Goal: Task Accomplishment & Management: Manage account settings

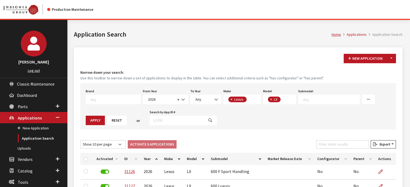
select select "2026"
select select "27"
select select "1101"
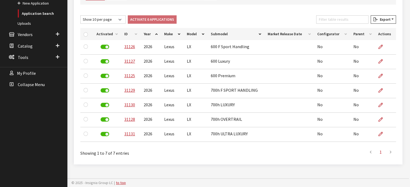
scroll to position [75, 0]
drag, startPoint x: 164, startPoint y: 148, endPoint x: 160, endPoint y: 149, distance: 3.8
click at [164, 148] on div "Showing 1 to 7 of 7 entries" at bounding box center [144, 151] width 128 height 10
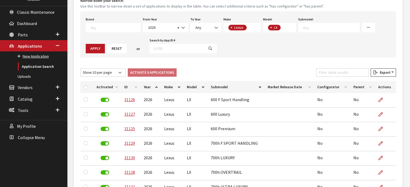
scroll to position [71, 0]
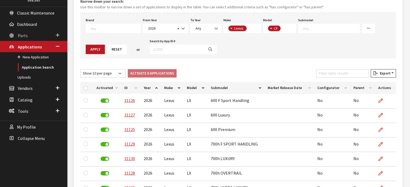
click at [32, 34] on link "Parts" at bounding box center [33, 35] width 67 height 11
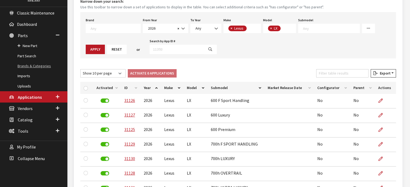
click at [40, 64] on link "Brands & Categories" at bounding box center [33, 66] width 67 height 10
click at [34, 58] on link "Part Search" at bounding box center [33, 56] width 67 height 10
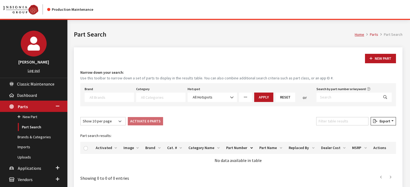
select select
click at [326, 93] on input "Search by part number or keyword" at bounding box center [347, 97] width 62 height 9
type input "s9f46 ak000"
select select
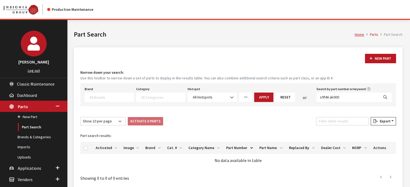
select select
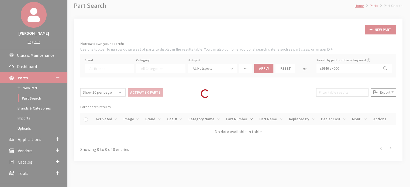
scroll to position [51, 0]
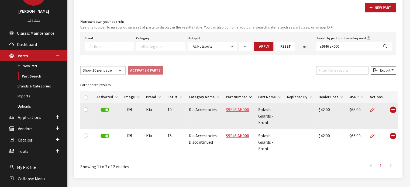
click at [241, 111] on link "S9F46 AK000" at bounding box center [237, 109] width 23 height 5
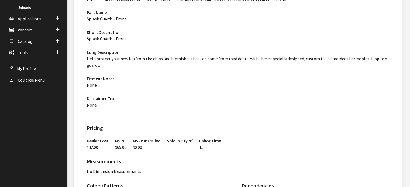
scroll to position [27, 0]
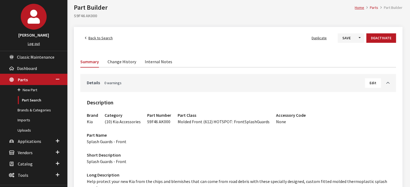
click at [117, 57] on link "Change History" at bounding box center [121, 61] width 29 height 11
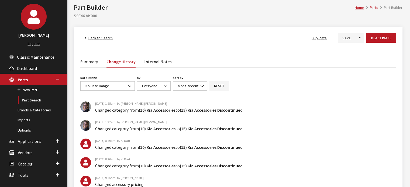
click at [86, 69] on div "Summary Change History Internal Notes" at bounding box center [237, 63] width 315 height 14
click at [85, 62] on link "Summary" at bounding box center [89, 61] width 18 height 11
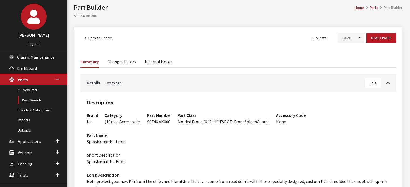
click at [156, 157] on h3 "Short Description" at bounding box center [238, 155] width 303 height 6
click at [94, 38] on span "Back to Search" at bounding box center [100, 38] width 24 height 5
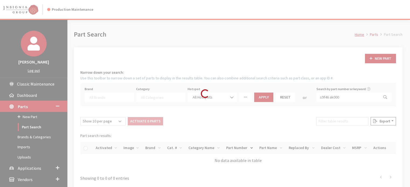
select select
click at [321, 98] on div "Loading..." at bounding box center [205, 93] width 410 height 187
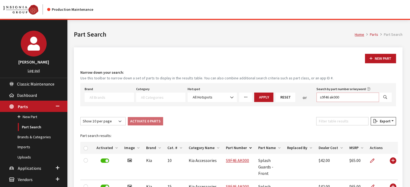
click at [325, 98] on input "s9f46 ak000" at bounding box center [347, 97] width 62 height 9
type input "l3f05 ak000"
select select
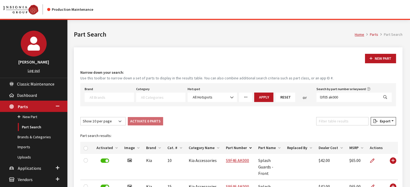
select select
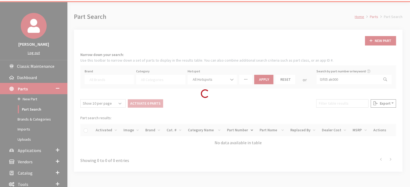
scroll to position [51, 0]
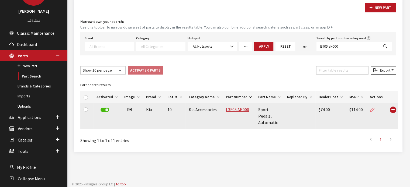
click at [370, 110] on icon at bounding box center [372, 110] width 4 height 4
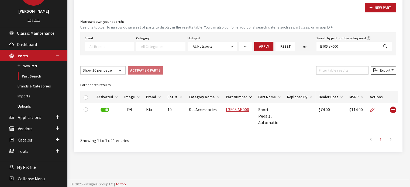
click at [234, 162] on div "Modal title Cancel Yes OK Modal title OK Modal title Cancel Apply Home Parts Pa…" at bounding box center [237, 79] width 341 height 220
click at [338, 44] on input "l3f05 ak000" at bounding box center [347, 46] width 62 height 9
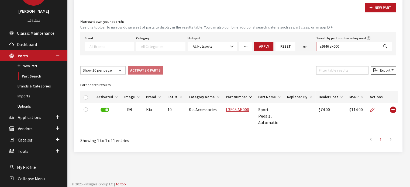
type input "s9f46 ak000"
select select
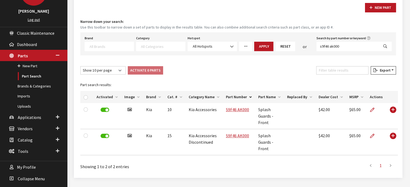
click at [110, 44] on textarea "Search" at bounding box center [111, 46] width 44 height 5
click at [152, 46] on textarea "Search" at bounding box center [163, 46] width 44 height 5
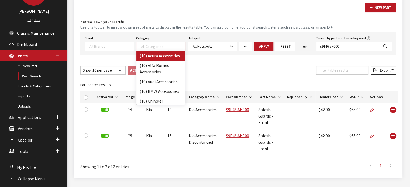
click at [115, 46] on textarea "Search" at bounding box center [111, 46] width 44 height 5
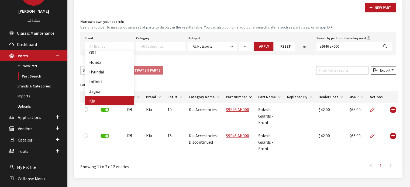
scroll to position [108, 0]
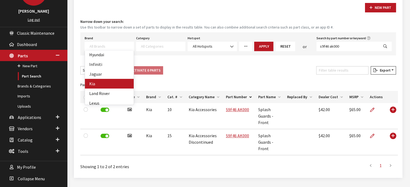
select select "58"
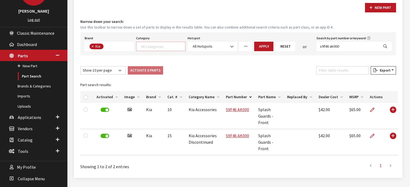
click at [168, 43] on span at bounding box center [163, 45] width 46 height 5
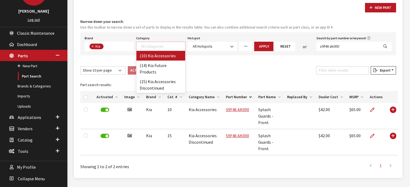
select select "238"
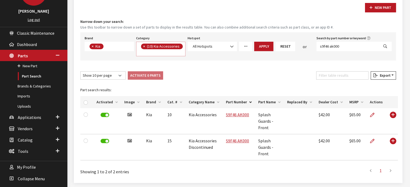
click at [175, 53] on span "× (10) Kia Accessories" at bounding box center [160, 49] width 49 height 15
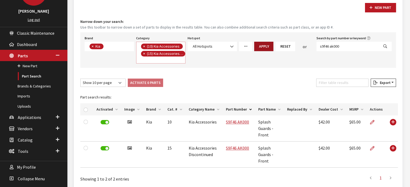
click at [259, 43] on button "Apply" at bounding box center [263, 46] width 19 height 9
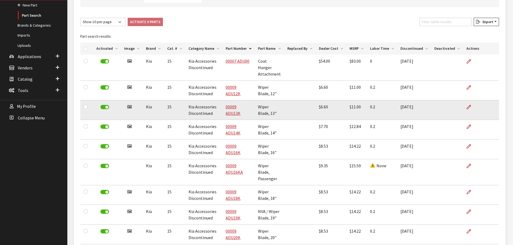
scroll to position [1, 0]
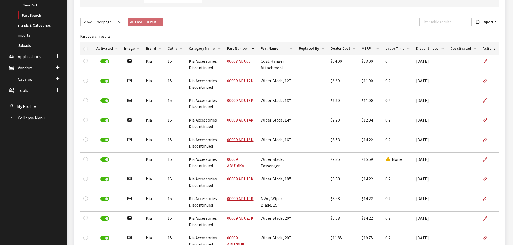
click at [398, 47] on th "Labor Time" at bounding box center [397, 49] width 31 height 12
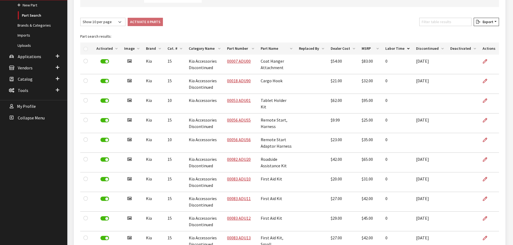
click at [397, 47] on th "Labor Time" at bounding box center [397, 49] width 31 height 12
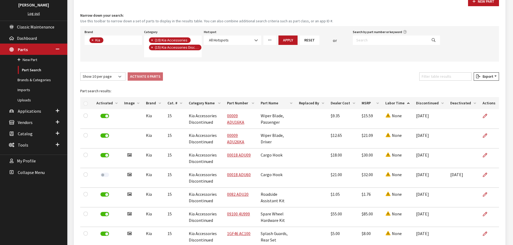
scroll to position [50, 0]
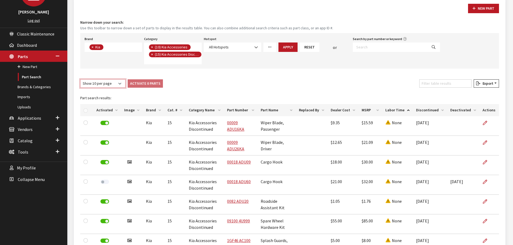
click at [104, 87] on select "Show 10 per page Show 25 per page Show 50 per page Show 100 per page Show 1000 …" at bounding box center [102, 83] width 45 height 8
select select "1000"
click at [80, 79] on select "Show 10 per page Show 25 per page Show 50 per page Show 100 per page Show 1000 …" at bounding box center [102, 83] width 45 height 8
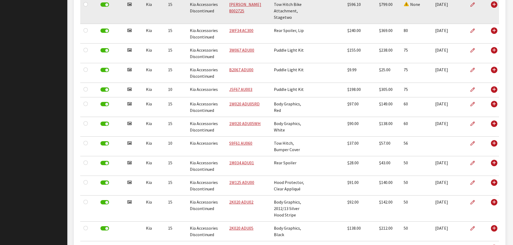
scroll to position [4574, 0]
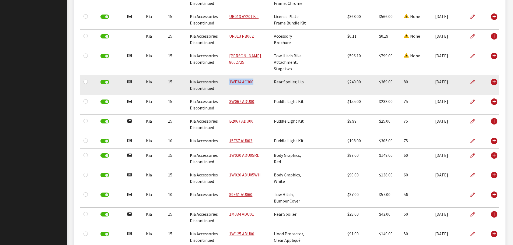
drag, startPoint x: 260, startPoint y: 69, endPoint x: 223, endPoint y: 71, distance: 36.7
click at [223, 75] on tr "Has image Kia 15 Kia Accessories Discontinued 1WF34 AC300 Rear Spoiler, Lip $24…" at bounding box center [289, 85] width 419 height 20
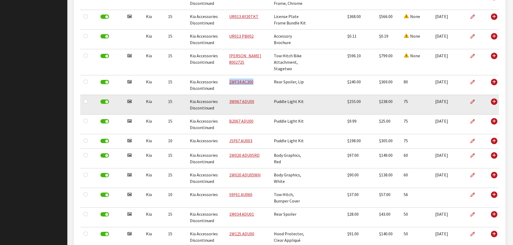
copy tr "1WF34 AC300"
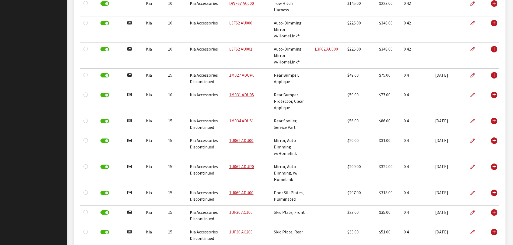
scroll to position [0, 0]
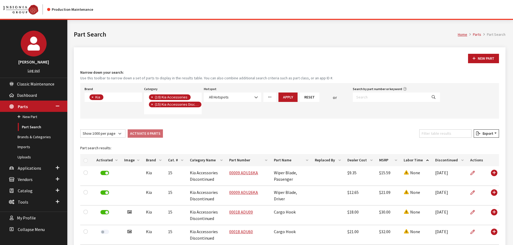
click at [152, 105] on span "×" at bounding box center [152, 104] width 2 height 5
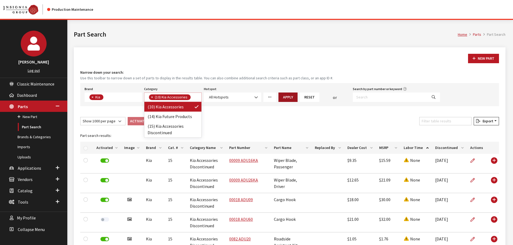
click at [288, 94] on button "Apply" at bounding box center [288, 97] width 19 height 9
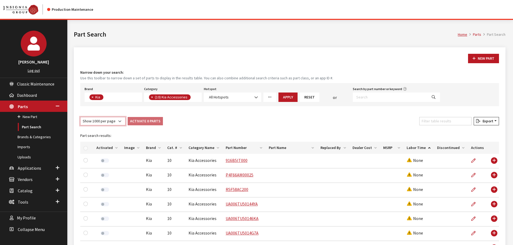
click at [104, 120] on select "Show 10 per page Show 25 per page Show 50 per page Show 100 per page Show 1000 …" at bounding box center [102, 121] width 45 height 8
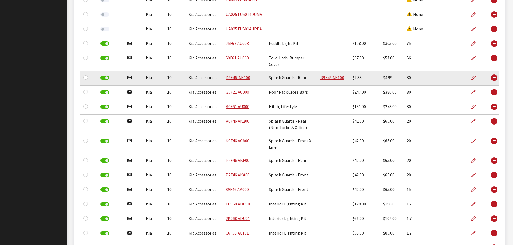
scroll to position [323, 0]
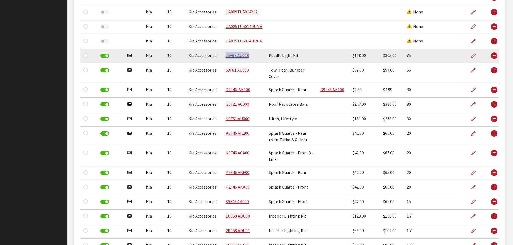
drag, startPoint x: 228, startPoint y: 64, endPoint x: 223, endPoint y: 60, distance: 6.9
click at [223, 60] on td "J5F67 AU003" at bounding box center [244, 56] width 43 height 15
drag, startPoint x: 231, startPoint y: 52, endPoint x: 231, endPoint y: 55, distance: 3.2
copy link "J5F67 AU003"
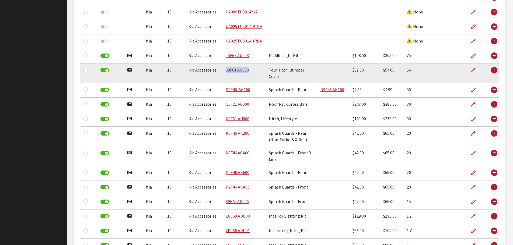
drag, startPoint x: 247, startPoint y: 72, endPoint x: 222, endPoint y: 73, distance: 25.1
click at [223, 73] on td "S9F61 AU060" at bounding box center [244, 74] width 43 height 20
copy link "S9F61 AU060"
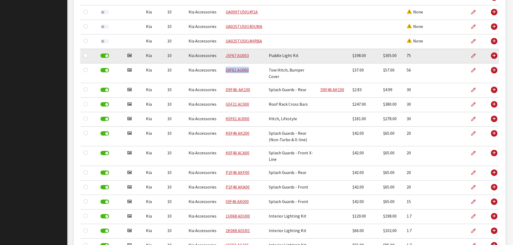
click at [325, 55] on td at bounding box center [333, 56] width 32 height 15
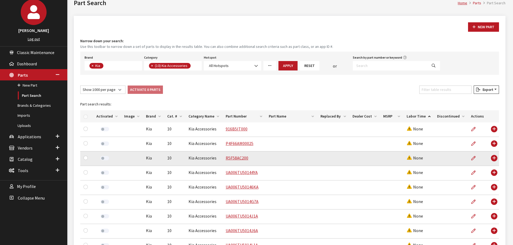
scroll to position [27, 0]
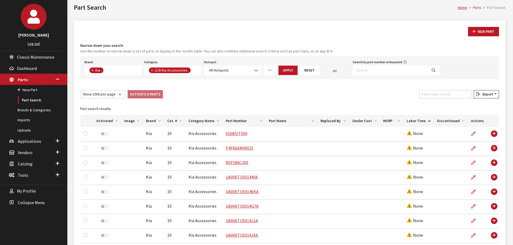
click at [151, 70] on button "×" at bounding box center [151, 71] width 5 height 6
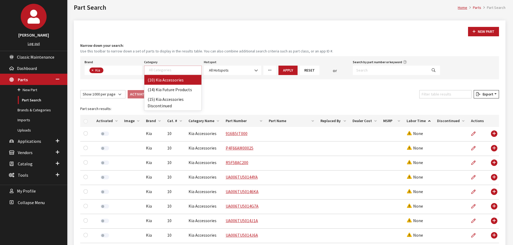
click at [171, 71] on textarea "Search" at bounding box center [175, 70] width 52 height 5
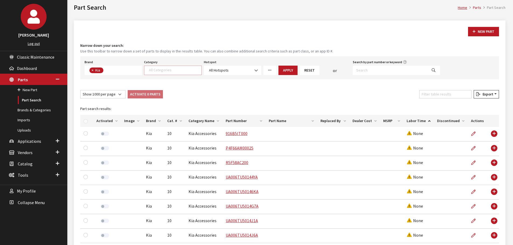
click at [175, 75] on span at bounding box center [172, 70] width 57 height 9
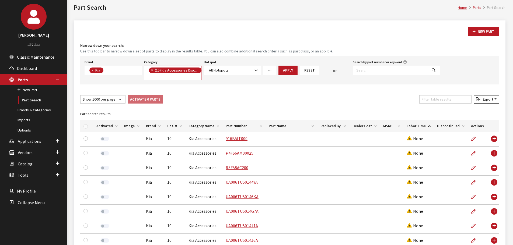
click at [291, 67] on button "Apply" at bounding box center [288, 70] width 19 height 9
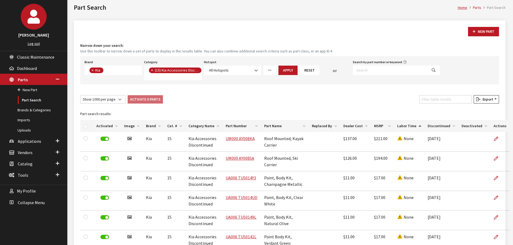
click at [178, 75] on span "× (15) Kia Accessories Discontinued" at bounding box center [172, 73] width 57 height 15
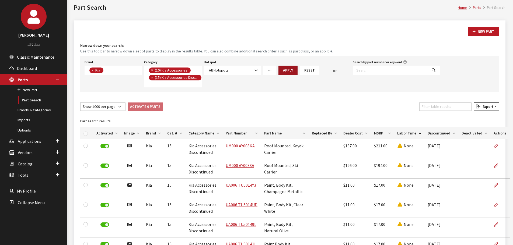
click at [284, 69] on button "Apply" at bounding box center [288, 70] width 19 height 9
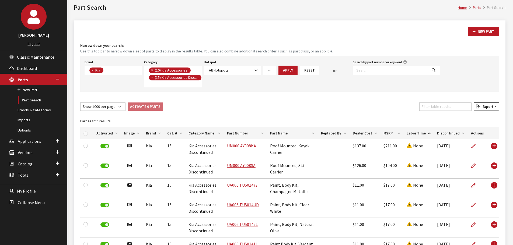
click at [169, 136] on th "Cat. #" at bounding box center [174, 133] width 21 height 12
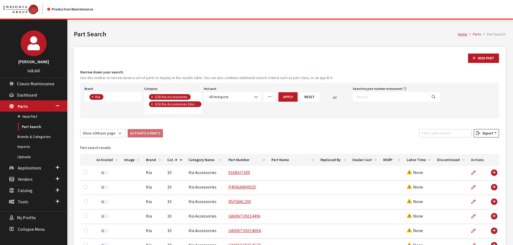
scroll to position [0, 0]
click at [151, 96] on button "×" at bounding box center [151, 98] width 5 height 6
select select "242"
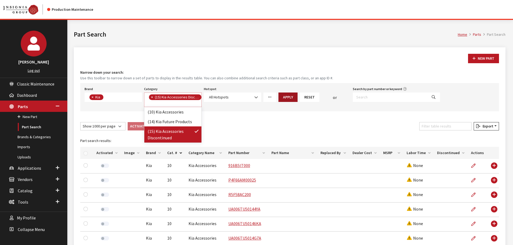
click at [282, 100] on button "Apply" at bounding box center [288, 97] width 19 height 9
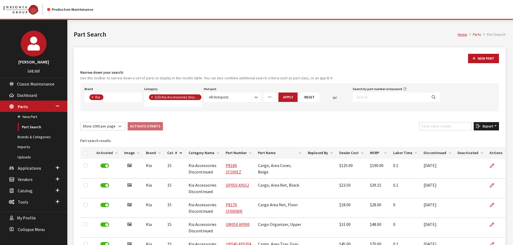
click at [409, 127] on span "Export" at bounding box center [487, 126] width 13 height 5
click at [409, 136] on button "Excel" at bounding box center [477, 137] width 39 height 8
click at [153, 97] on span "×" at bounding box center [152, 97] width 2 height 5
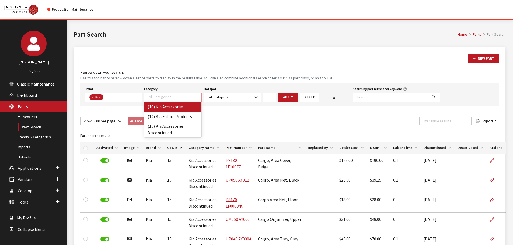
select select "238"
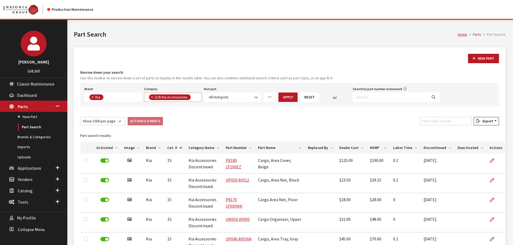
click at [293, 94] on button "Apply" at bounding box center [288, 97] width 19 height 9
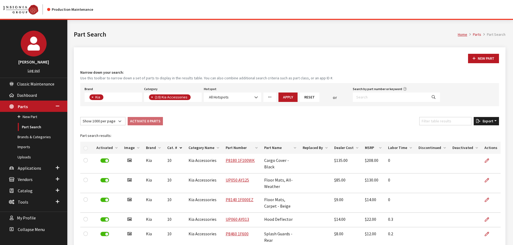
click at [409, 120] on span "Export" at bounding box center [487, 121] width 13 height 5
click at [409, 132] on span "Excel" at bounding box center [471, 132] width 11 height 5
click at [401, 98] on input "Search by part number or keyword" at bounding box center [390, 97] width 75 height 9
click at [150, 97] on button "×" at bounding box center [151, 98] width 5 height 6
select select
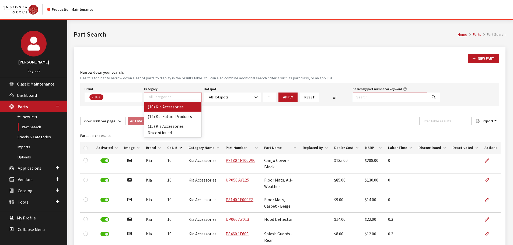
click at [379, 96] on input "Search by part number or keyword" at bounding box center [390, 97] width 75 height 9
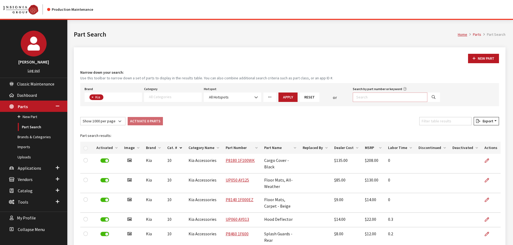
paste input "P2F46 AKA00"
type input "P2F46 AKA00"
select select
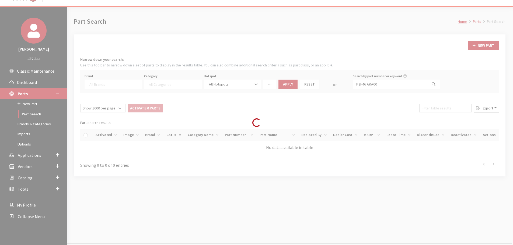
scroll to position [20, 0]
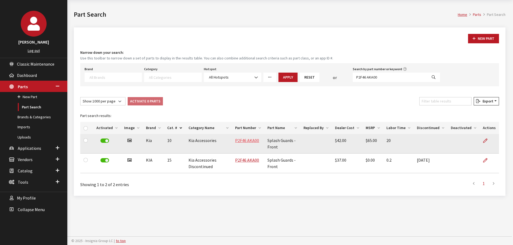
click at [254, 140] on link "P2F46 AKA00" at bounding box center [247, 140] width 24 height 5
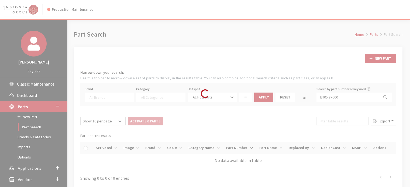
select select
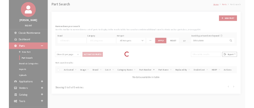
scroll to position [51, 0]
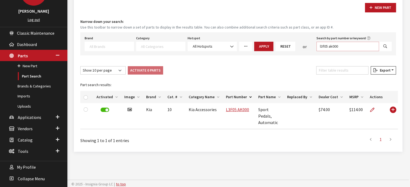
click at [346, 42] on input "l3f05 ak000" at bounding box center [347, 46] width 62 height 9
type input "s9f46 ak000"
select select
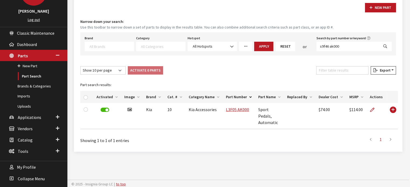
select select
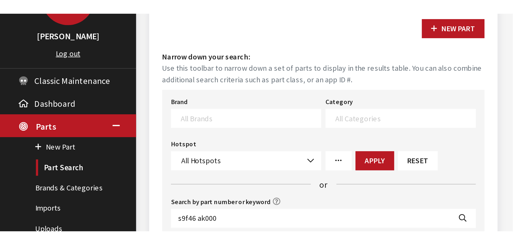
scroll to position [20, 0]
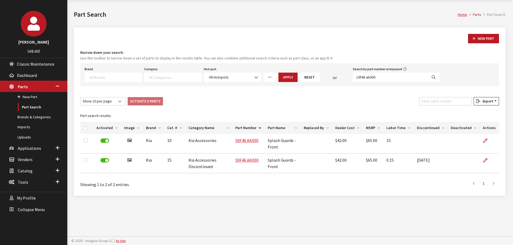
click at [111, 75] on span at bounding box center [113, 77] width 57 height 9
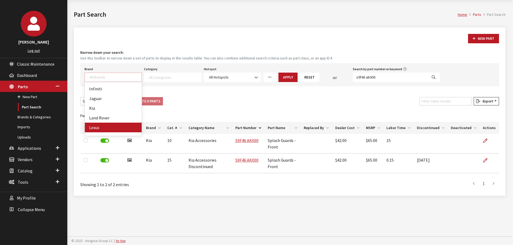
scroll to position [108, 0]
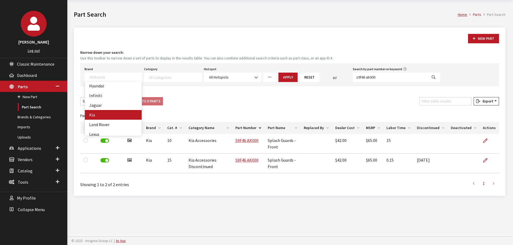
select select "58"
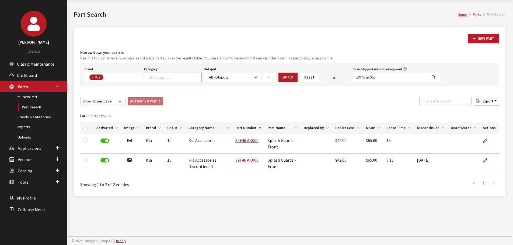
click at [173, 73] on span at bounding box center [172, 77] width 57 height 9
select select "238"
click at [294, 78] on button "Apply" at bounding box center [288, 77] width 19 height 9
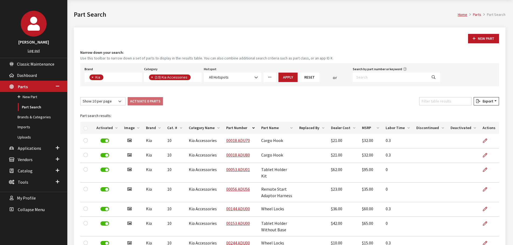
click at [399, 130] on th "Labor Time" at bounding box center [398, 128] width 31 height 12
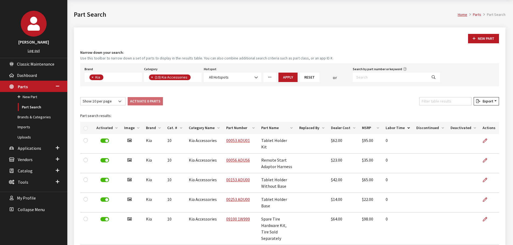
click at [398, 130] on th "Labor Time" at bounding box center [398, 128] width 31 height 12
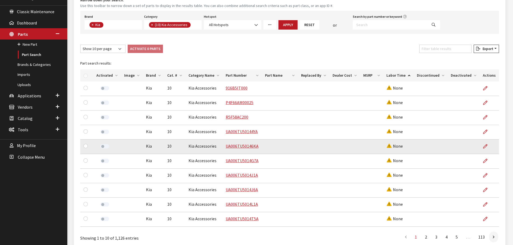
scroll to position [99, 0]
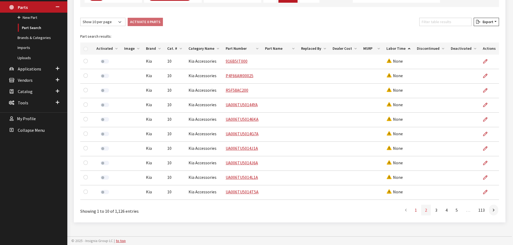
click at [409, 187] on link "2" at bounding box center [426, 210] width 10 height 11
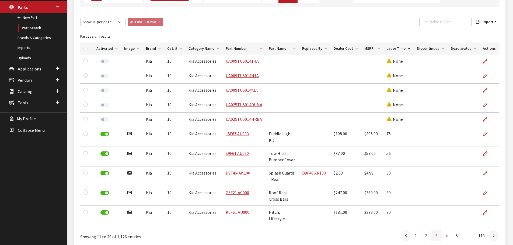
click at [409, 187] on link "3" at bounding box center [437, 236] width 10 height 11
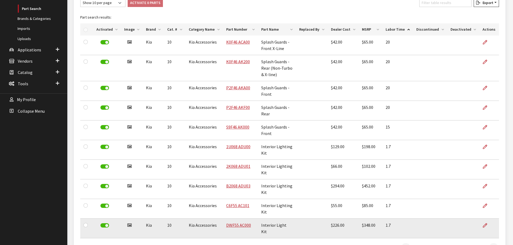
scroll to position [151, 0]
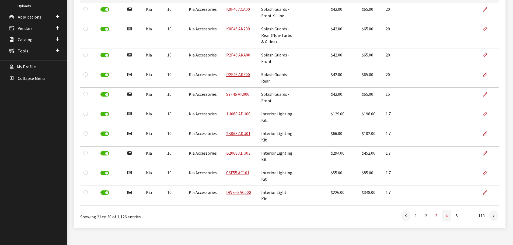
click at [409, 187] on link "4" at bounding box center [447, 216] width 10 height 11
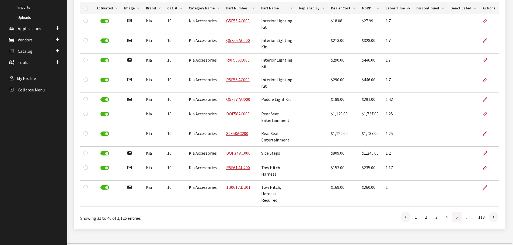
click at [409, 187] on link "5" at bounding box center [457, 217] width 10 height 11
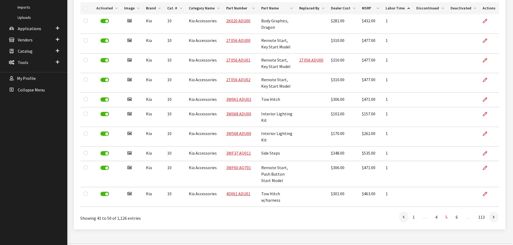
drag, startPoint x: 468, startPoint y: 218, endPoint x: 474, endPoint y: 218, distance: 6.2
click at [409, 187] on li "…" at bounding box center [469, 217] width 12 height 11
click at [409, 187] on icon at bounding box center [494, 218] width 2 height 4
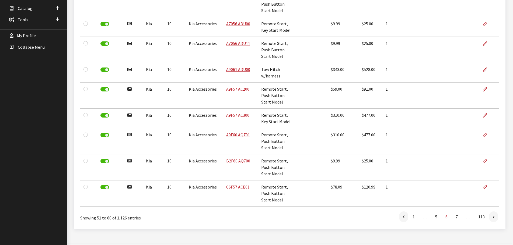
click at [409, 187] on div "New Part Narrow down your search: Use this toolbar to narrow down a set of part…" at bounding box center [290, 47] width 432 height 365
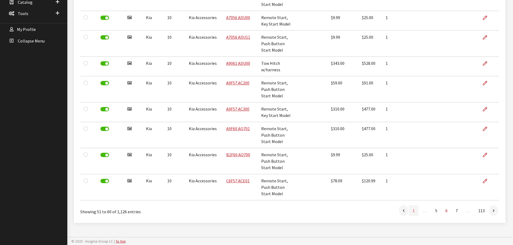
click at [409, 187] on link "1" at bounding box center [414, 211] width 10 height 11
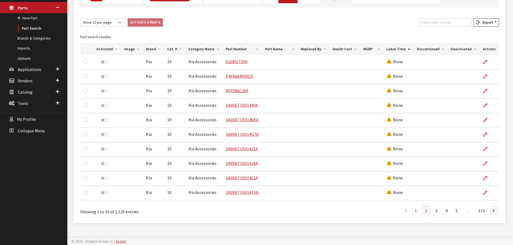
click at [409, 187] on link "2" at bounding box center [426, 211] width 10 height 11
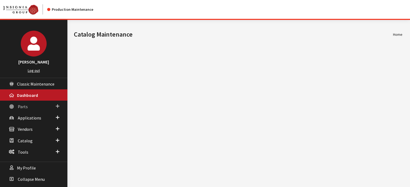
click at [46, 106] on link "Parts" at bounding box center [33, 106] width 67 height 11
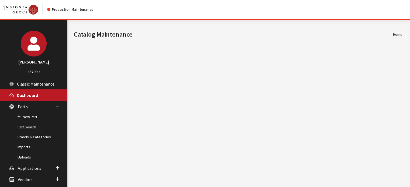
click at [42, 106] on link "Part Search" at bounding box center [33, 127] width 67 height 10
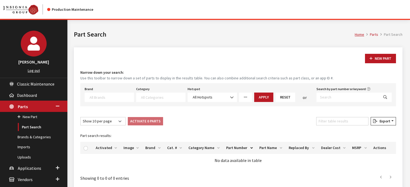
select select
click at [335, 93] on input "Search by part number or keyword" at bounding box center [347, 97] width 62 height 9
paste input "1WF34 AC300"
type input "1WF34 AC300"
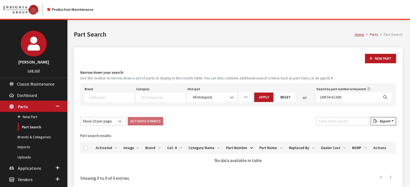
select select
drag, startPoint x: 324, startPoint y: 96, endPoint x: 329, endPoint y: 96, distance: 4.6
click at [324, 96] on input "1WF34 AC300" at bounding box center [347, 97] width 62 height 9
type input "1WF34 AC300"
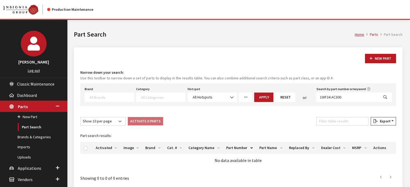
select select
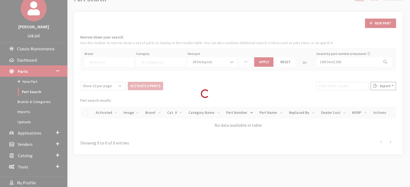
scroll to position [51, 0]
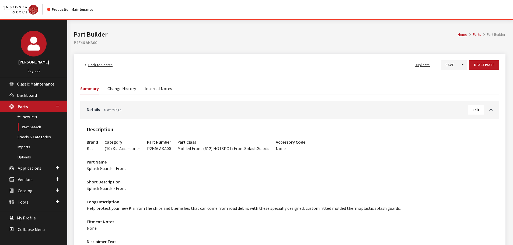
click at [105, 86] on li "Change History" at bounding box center [121, 88] width 37 height 11
click at [114, 88] on link "Change History" at bounding box center [121, 88] width 29 height 11
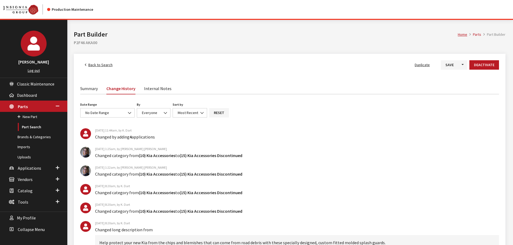
click at [85, 89] on link "Summary" at bounding box center [89, 88] width 18 height 11
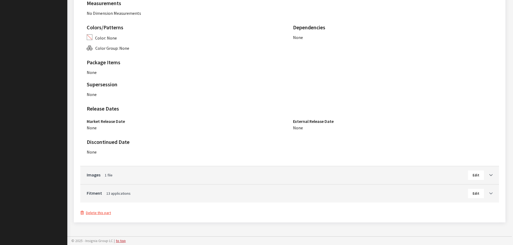
click at [491, 193] on icon "Toggle Accordion" at bounding box center [490, 194] width 3 height 4
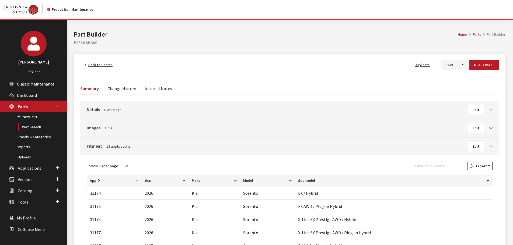
click at [120, 91] on link "Change History" at bounding box center [121, 88] width 29 height 11
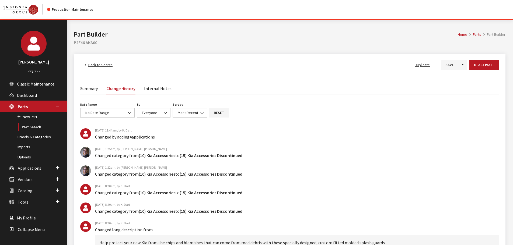
click at [88, 86] on link "Summary" at bounding box center [89, 88] width 18 height 11
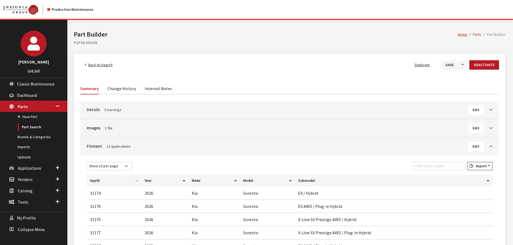
click at [161, 107] on link "Details 0 warnings" at bounding box center [277, 109] width 381 height 6
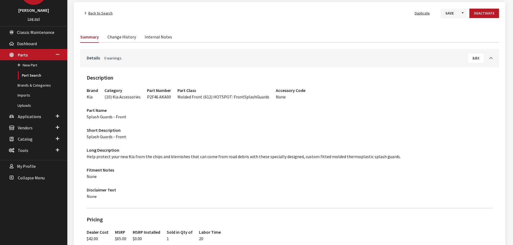
scroll to position [54, 0]
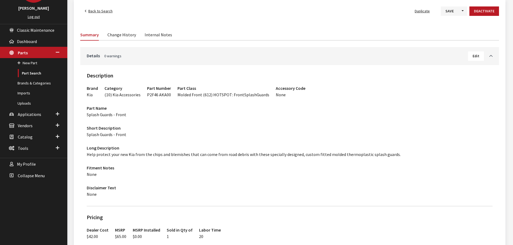
click at [101, 6] on div "Back to Search Duplicate Save Toggle Dropdown Save & Create New Deactivate Summ…" at bounding box center [290, 235] width 432 height 471
click at [100, 9] on span "Back to Search" at bounding box center [100, 11] width 24 height 5
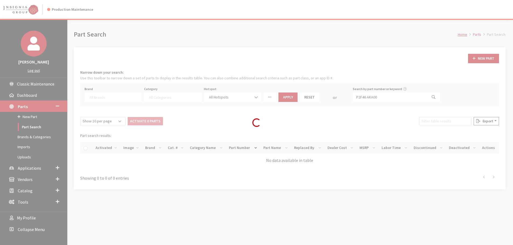
select select
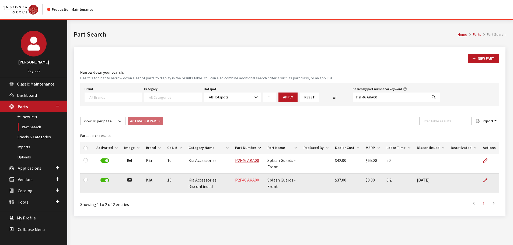
click at [245, 182] on link "P2F46 AKA00" at bounding box center [247, 180] width 24 height 5
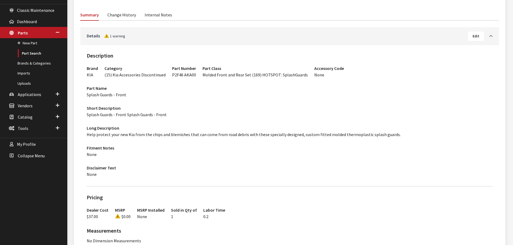
scroll to position [5, 0]
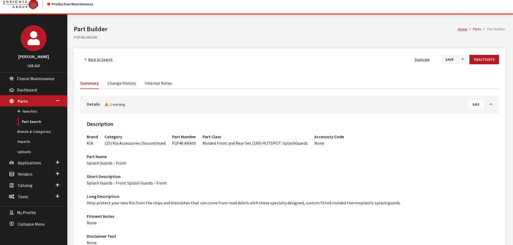
click at [123, 87] on link "Change History" at bounding box center [121, 82] width 29 height 11
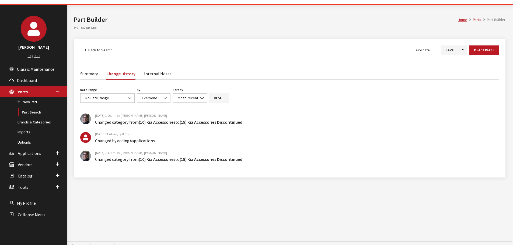
scroll to position [20, 0]
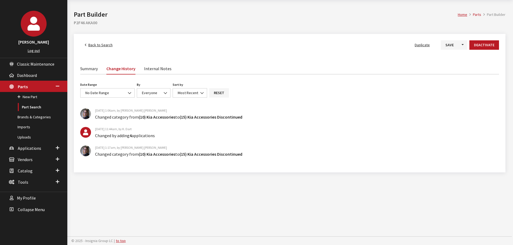
click at [90, 64] on link "Summary" at bounding box center [89, 68] width 18 height 11
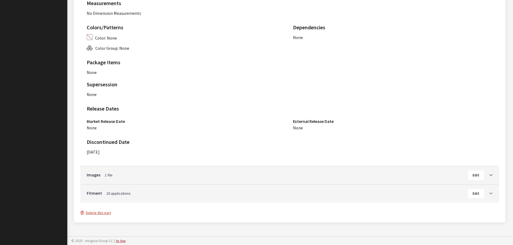
click at [491, 193] on icon "Toggle Accordion" at bounding box center [490, 194] width 3 height 4
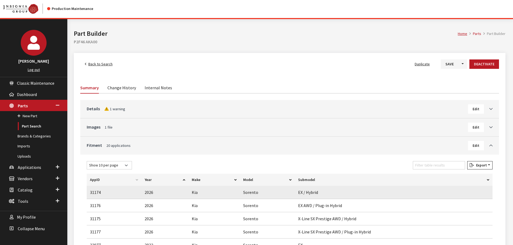
scroll to position [0, 0]
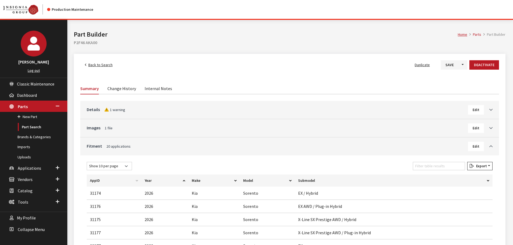
click at [142, 114] on h3 "Details 1 warning Edit" at bounding box center [290, 109] width 406 height 9
click at [490, 107] on link "Toggle Accordion" at bounding box center [488, 109] width 9 height 6
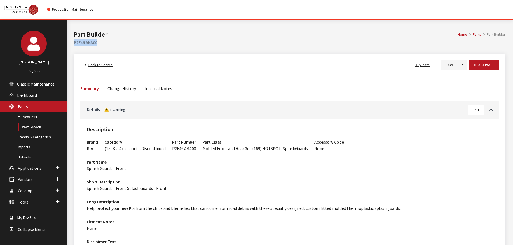
drag, startPoint x: 78, startPoint y: 49, endPoint x: 71, endPoint y: 49, distance: 7.3
copy h2 "P2F46 AKA00"
drag, startPoint x: 164, startPoint y: 40, endPoint x: 137, endPoint y: 63, distance: 35.4
click at [164, 40] on h2 "P2F46 AKA00" at bounding box center [290, 42] width 432 height 6
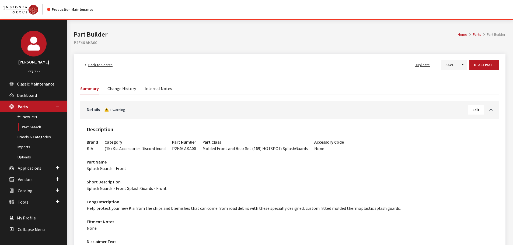
click at [107, 66] on span "Back to Search" at bounding box center [100, 64] width 24 height 5
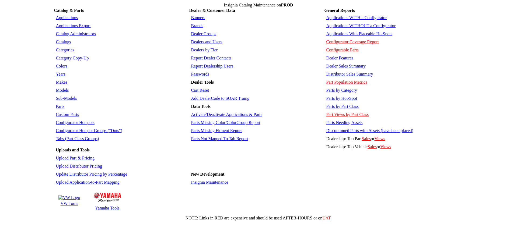
click at [61, 104] on link "Parts" at bounding box center [60, 106] width 9 height 5
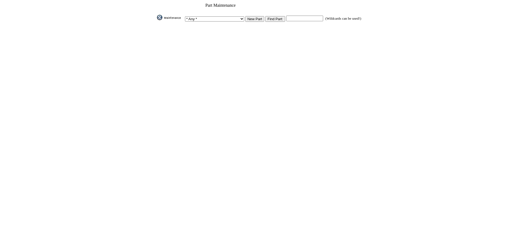
click at [302, 18] on input "text" at bounding box center [304, 19] width 37 height 6
paste input "P2F46 AKA00"
type input "P2F46 AKA00"
click at [276, 18] on input "Find Part:" at bounding box center [275, 19] width 20 height 6
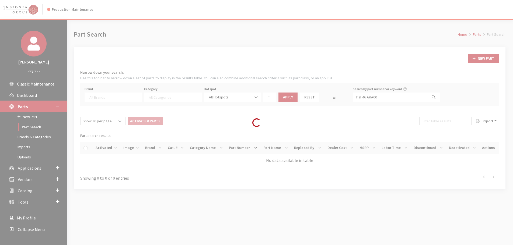
select select
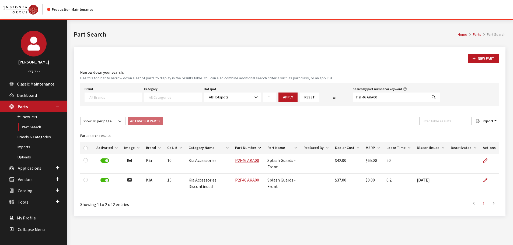
click at [106, 99] on span at bounding box center [113, 97] width 57 height 9
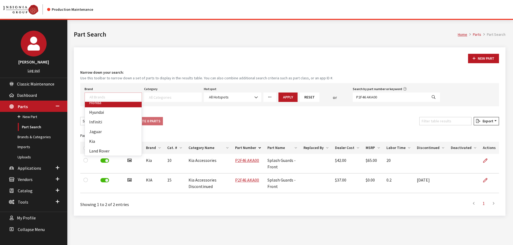
scroll to position [135, 0]
select select "58"
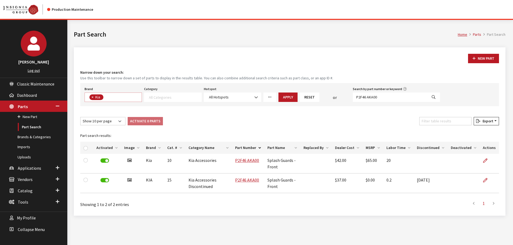
click at [168, 95] on textarea "Search" at bounding box center [175, 97] width 52 height 5
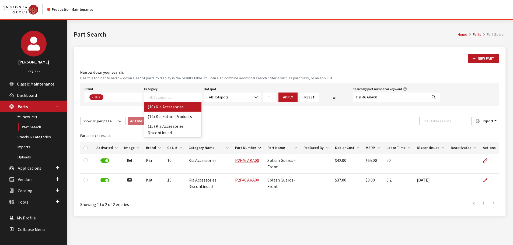
drag, startPoint x: 177, startPoint y: 107, endPoint x: 194, endPoint y: 114, distance: 18.7
select select "238"
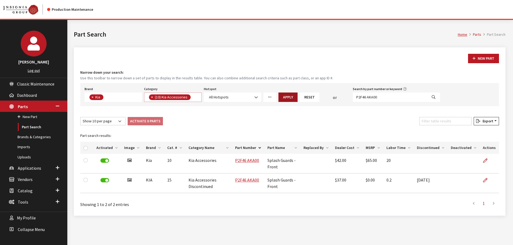
click at [284, 95] on button "Apply" at bounding box center [288, 97] width 19 height 9
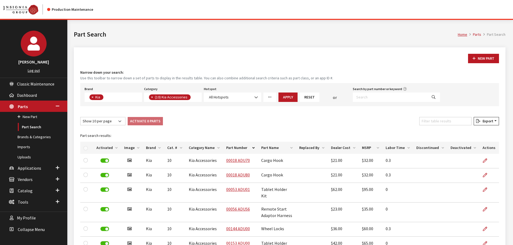
click at [394, 144] on th "Labor Time" at bounding box center [398, 148] width 31 height 12
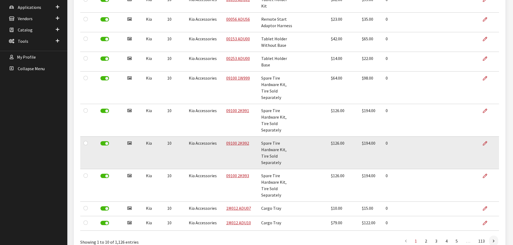
scroll to position [0, 0]
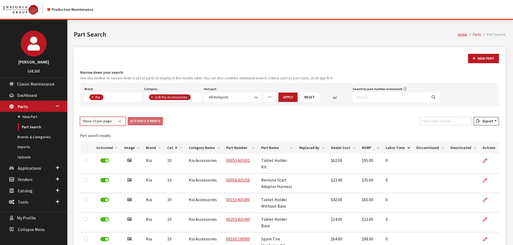
click at [99, 121] on select "Show 10 per page Show 25 per page Show 50 per page Show 100 per page Show 1000 …" at bounding box center [102, 121] width 45 height 8
click at [80, 117] on select "Show 10 per page Show 25 per page Show 50 per page Show 100 per page Show 1000 …" at bounding box center [102, 121] width 45 height 8
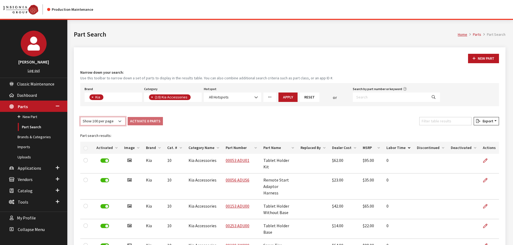
click at [88, 121] on select "Show 10 per page Show 25 per page Show 50 per page Show 100 per page Show 1000 …" at bounding box center [102, 121] width 45 height 8
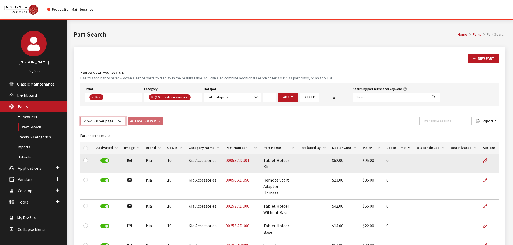
select select "-1"
click at [80, 117] on select "Show 10 per page Show 25 per page Show 50 per page Show 100 per page Show 1000 …" at bounding box center [102, 121] width 45 height 8
click at [102, 160] on label at bounding box center [104, 161] width 9 height 4
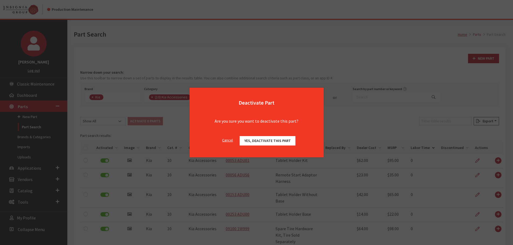
scroll to position [27, 0]
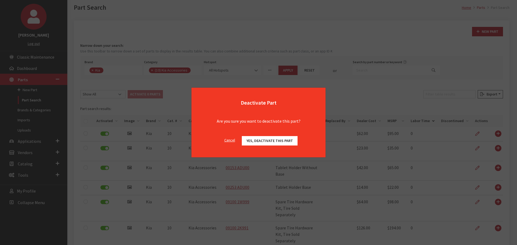
click at [228, 142] on button "Cancel" at bounding box center [230, 140] width 20 height 9
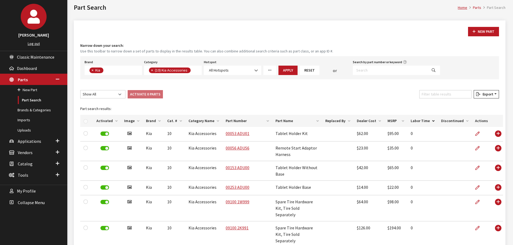
drag, startPoint x: 424, startPoint y: 123, endPoint x: 417, endPoint y: 122, distance: 6.7
click at [423, 122] on th "Labor Time" at bounding box center [423, 121] width 30 height 12
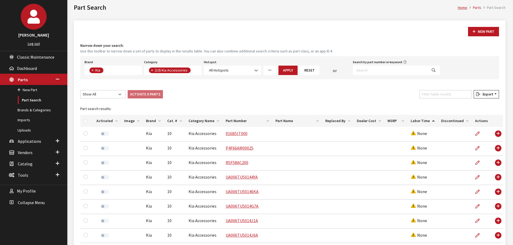
click at [414, 120] on th "Labor Time" at bounding box center [423, 121] width 30 height 12
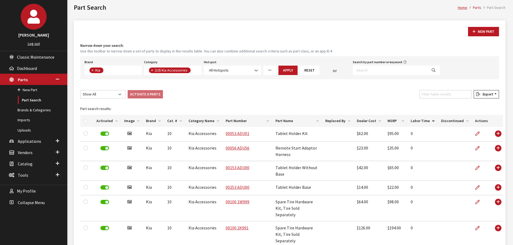
drag, startPoint x: 414, startPoint y: 120, endPoint x: 400, endPoint y: 117, distance: 14.8
click at [414, 120] on th "Labor Time" at bounding box center [423, 121] width 30 height 12
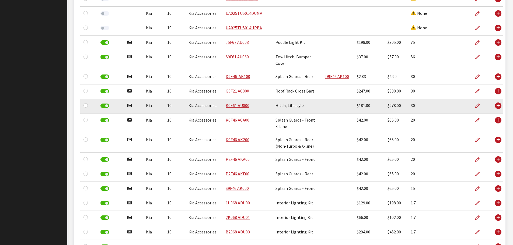
scroll to position [323, 0]
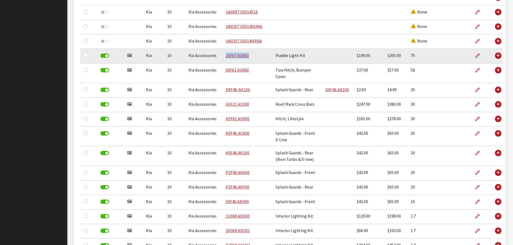
drag, startPoint x: 253, startPoint y: 59, endPoint x: 221, endPoint y: 60, distance: 31.8
click at [223, 60] on td "J5F67 AU003" at bounding box center [248, 56] width 50 height 15
copy link "J5F67 AU003"
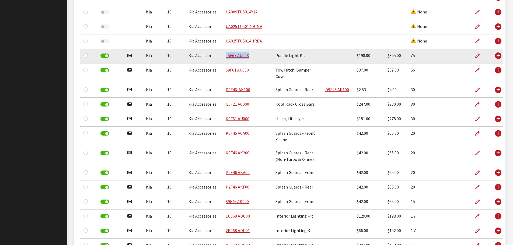
drag, startPoint x: 250, startPoint y: 59, endPoint x: 221, endPoint y: 61, distance: 28.7
click at [223, 61] on td "J5F67 AU003" at bounding box center [248, 56] width 50 height 15
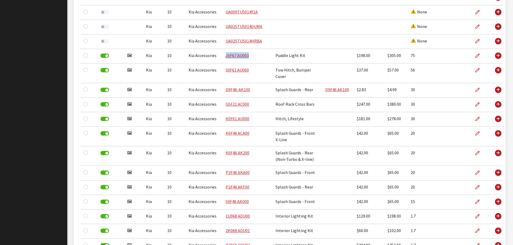
copy link "J5F67 AU003"
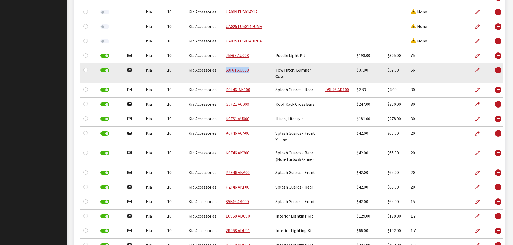
click at [223, 78] on td "S9F61 AU060" at bounding box center [248, 74] width 50 height 20
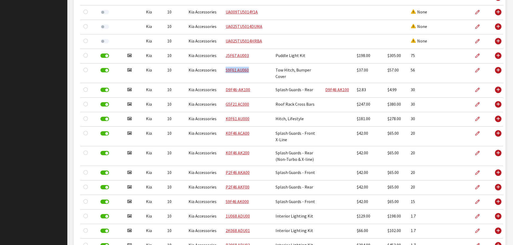
copy link "S9F61 AU060"
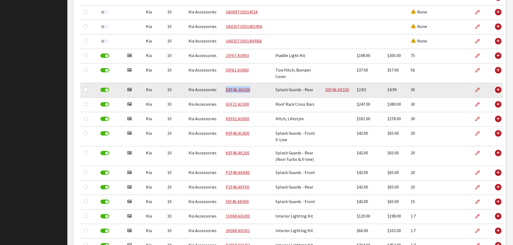
drag, startPoint x: 255, startPoint y: 94, endPoint x: 223, endPoint y: 96, distance: 32.9
click at [223, 96] on td "D9F46-AK100" at bounding box center [248, 90] width 50 height 15
copy link "D9F46-AK100"
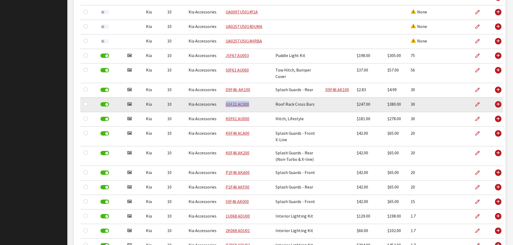
drag, startPoint x: 258, startPoint y: 108, endPoint x: 222, endPoint y: 107, distance: 36.4
click at [223, 107] on td "G5F21 AC000" at bounding box center [248, 105] width 50 height 15
copy link "G5F21 AC000"
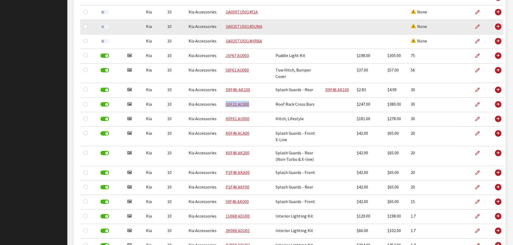
click at [287, 20] on td at bounding box center [297, 27] width 50 height 15
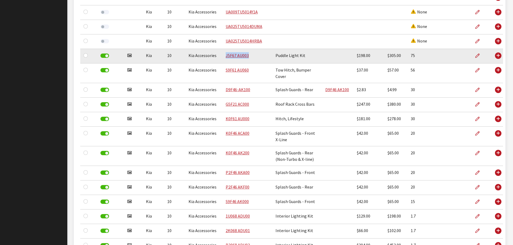
click at [217, 57] on tr "Has image Kia 10 Kia Accessories J5F67 AU003 Puddle Light Kit $198.00 $305.00 75" at bounding box center [291, 56] width 423 height 15
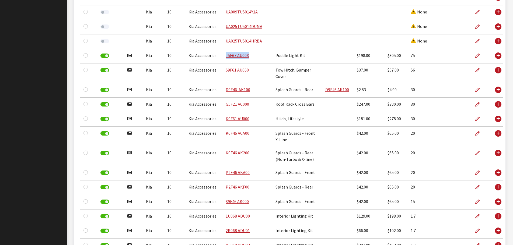
copy tr "J5F67 AU003"
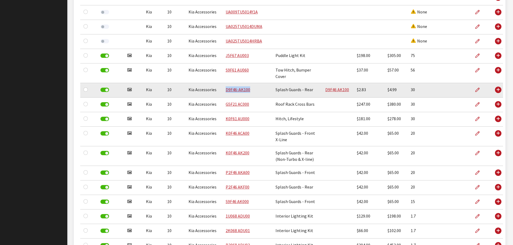
drag, startPoint x: 252, startPoint y: 93, endPoint x: 219, endPoint y: 95, distance: 33.4
click at [219, 95] on tr "Has image Kia 10 Kia Accessories D9F46-AK100 Splash Guards - Rear D9F46 AK100 $…" at bounding box center [291, 90] width 423 height 15
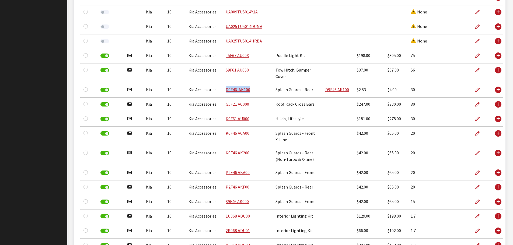
copy tr "D9F46-AK100"
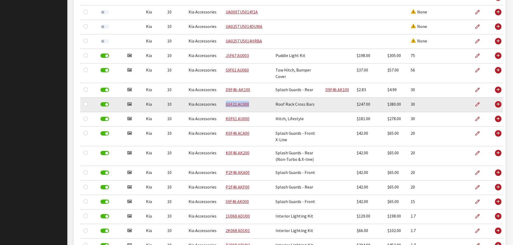
drag, startPoint x: 251, startPoint y: 109, endPoint x: 218, endPoint y: 107, distance: 32.7
click at [219, 107] on tr "Has image Kia 10 Kia Accessories G5F21 AC000 Roof Rack Cross Bars $247.00 $380.…" at bounding box center [291, 105] width 423 height 15
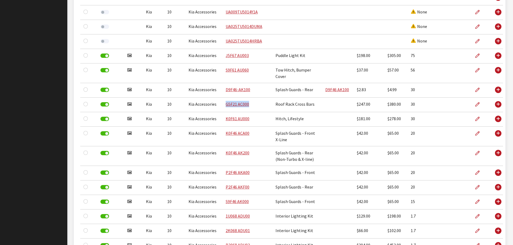
copy tr "G5F21 AC000"
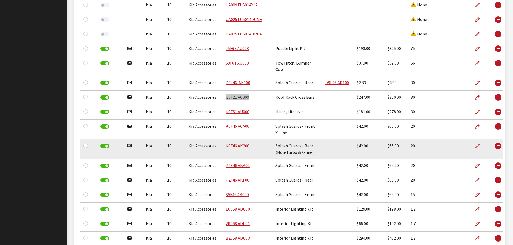
scroll to position [350, 0]
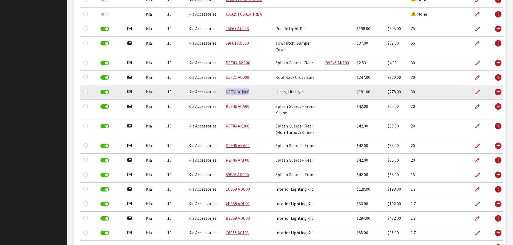
drag, startPoint x: 228, startPoint y: 95, endPoint x: 224, endPoint y: 95, distance: 3.2
click at [224, 95] on td "K0F61 AU000" at bounding box center [248, 92] width 50 height 15
copy link "K0F61 AU000"
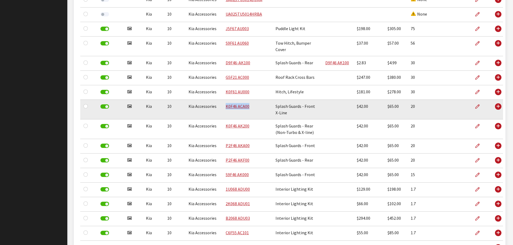
drag, startPoint x: 249, startPoint y: 111, endPoint x: 220, endPoint y: 113, distance: 30.0
click at [220, 113] on tr "Has image Kia 10 Kia Accessories K0F46 ACA00 Splash Guards - Front X-Line $42.0…" at bounding box center [291, 110] width 423 height 20
copy tr "K0F46 ACA00"
drag, startPoint x: 241, startPoint y: 109, endPoint x: 249, endPoint y: 105, distance: 9.4
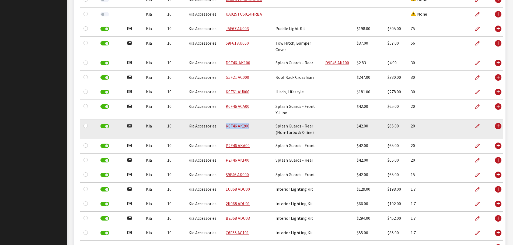
drag, startPoint x: 252, startPoint y: 130, endPoint x: 219, endPoint y: 136, distance: 33.5
click at [219, 136] on tr "Has image Kia 10 Kia Accessories K0F46 AK200 Splash Guards - Rear (Non-Turbo & …" at bounding box center [291, 130] width 423 height 20
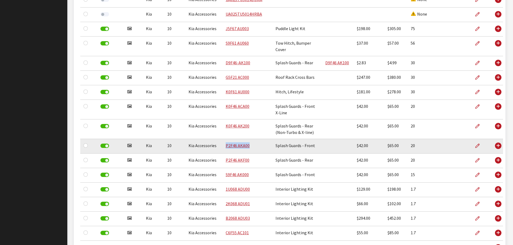
drag, startPoint x: 255, startPoint y: 152, endPoint x: 221, endPoint y: 150, distance: 34.5
click at [223, 150] on td "P2F46 AKA00" at bounding box center [248, 146] width 50 height 15
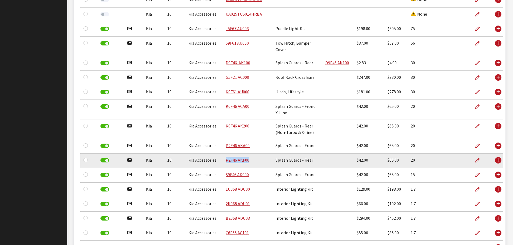
drag, startPoint x: 252, startPoint y: 165, endPoint x: 220, endPoint y: 163, distance: 32.4
click at [220, 163] on tr "Has image Kia 10 Kia Accessories P2F46 AKF00 Splash Guards - Rear $42.00 $65.00…" at bounding box center [291, 161] width 423 height 15
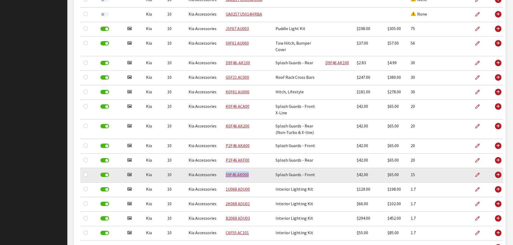
drag, startPoint x: 259, startPoint y: 179, endPoint x: 220, endPoint y: 176, distance: 39.2
click at [220, 176] on tr "Has image Kia 10 Kia Accessories S9F46 AK000 Splash Guards - Front $42.00 $65.0…" at bounding box center [291, 175] width 423 height 15
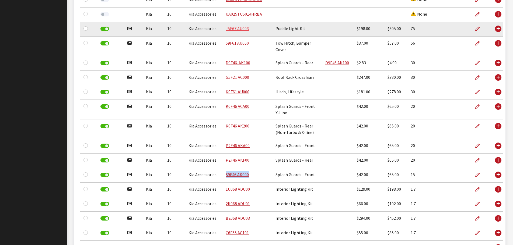
click at [241, 29] on link "J5F67 AU003" at bounding box center [237, 28] width 23 height 5
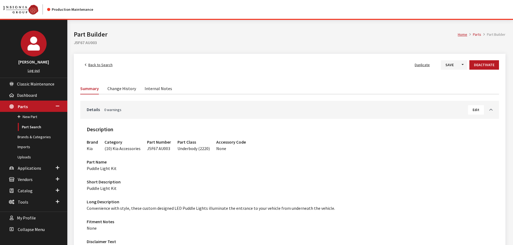
click at [477, 111] on span "Edit" at bounding box center [476, 109] width 7 height 5
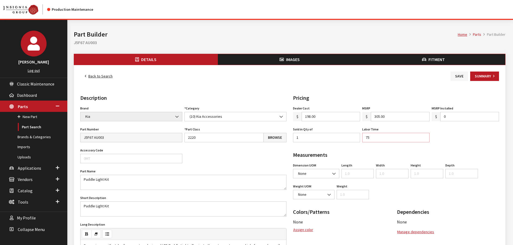
click at [366, 138] on input "75" at bounding box center [395, 137] width 67 height 9
type input ".75"
click at [456, 73] on button "Save" at bounding box center [460, 76] width 18 height 9
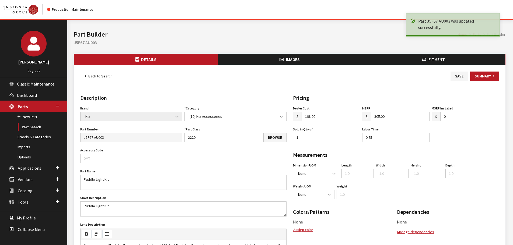
click at [105, 76] on link "Back to Search" at bounding box center [98, 76] width 37 height 9
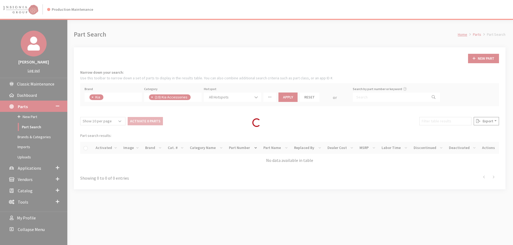
scroll to position [55, 0]
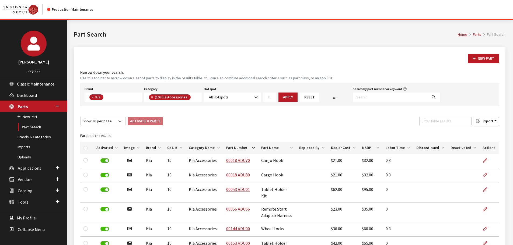
click at [390, 147] on th "Labor Time" at bounding box center [398, 148] width 31 height 12
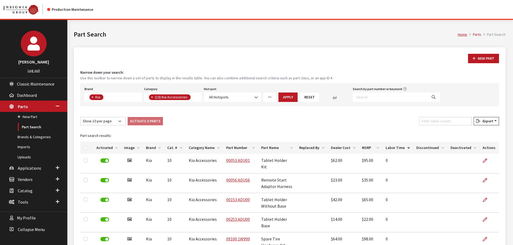
click at [390, 147] on th "Labor Time" at bounding box center [398, 148] width 31 height 12
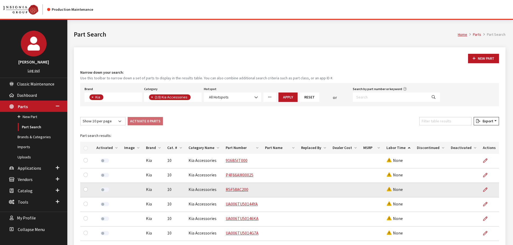
scroll to position [99, 0]
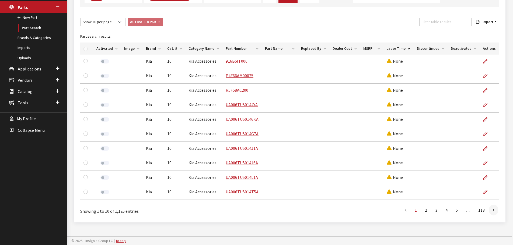
click at [116, 27] on div "Show 10 per page Show 25 per page Show 50 per page Show 100 per page Show 1000 …" at bounding box center [102, 23] width 47 height 11
click at [114, 23] on select "Show 10 per page Show 25 per page Show 50 per page Show 100 per page Show 1000 …" at bounding box center [102, 22] width 45 height 8
select select "1000"
click at [80, 18] on select "Show 10 per page Show 25 per page Show 50 per page Show 100 per page Show 1000 …" at bounding box center [102, 22] width 45 height 8
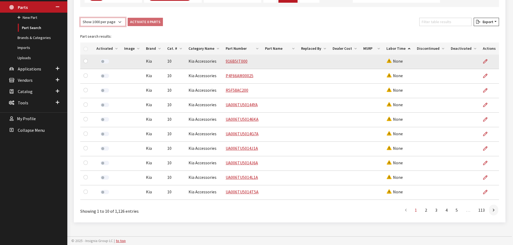
click at [119, 24] on select "Show 10 per page Show 25 per page Show 50 per page Show 100 per page Show 1000 …" at bounding box center [102, 22] width 45 height 8
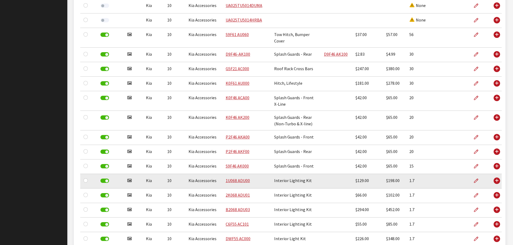
scroll to position [342, 0]
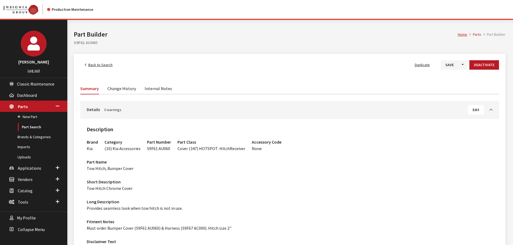
click at [480, 108] on button "Edit" at bounding box center [476, 109] width 16 height 9
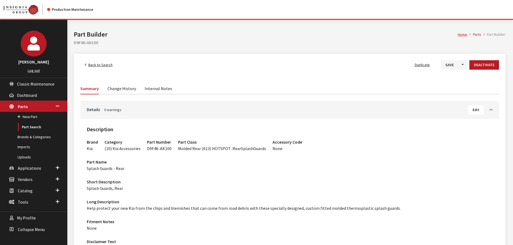
click at [478, 110] on span "Edit" at bounding box center [476, 109] width 7 height 5
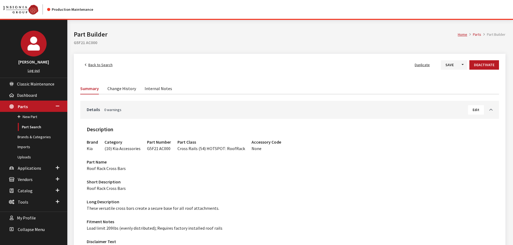
click at [482, 113] on button "Edit" at bounding box center [476, 109] width 16 height 9
click at [479, 110] on span "Edit" at bounding box center [476, 109] width 7 height 5
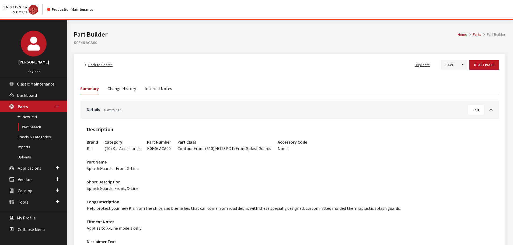
click at [482, 107] on button "Edit" at bounding box center [476, 109] width 16 height 9
click at [478, 110] on span "Edit" at bounding box center [476, 109] width 7 height 5
click at [470, 107] on button "Edit" at bounding box center [476, 109] width 16 height 9
click at [479, 110] on span "Edit" at bounding box center [476, 109] width 7 height 5
drag, startPoint x: 477, startPoint y: 116, endPoint x: 473, endPoint y: 109, distance: 8.0
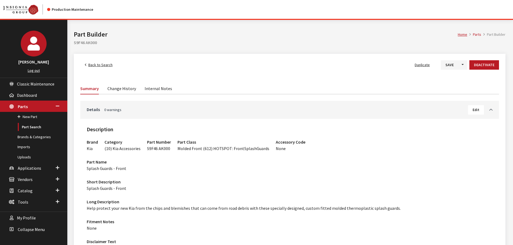
click at [476, 114] on div "Details 0 warnings Edit" at bounding box center [289, 110] width 419 height 18
click at [472, 103] on div "Details 0 warnings Edit" at bounding box center [289, 110] width 419 height 18
click at [475, 112] on span "Edit" at bounding box center [476, 109] width 7 height 5
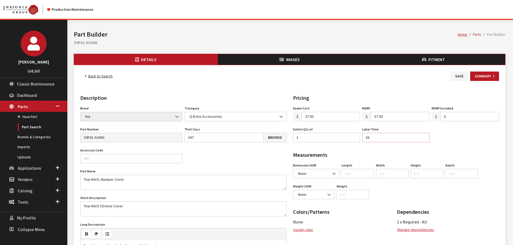
click at [365, 136] on input "56" at bounding box center [395, 137] width 67 height 9
type input ".56"
click at [457, 71] on div "Back to Search Save Summary Details Description Brand Acura Alfa Romeo Audi BMW…" at bounding box center [290, 230] width 432 height 330
click at [460, 77] on button "Save" at bounding box center [460, 76] width 18 height 9
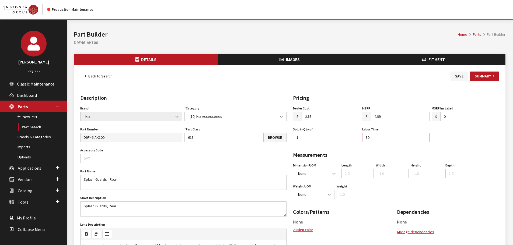
click at [365, 140] on input "30" at bounding box center [395, 137] width 67 height 9
type input ".30"
click at [460, 73] on button "Save" at bounding box center [460, 76] width 18 height 9
click at [368, 137] on input "30" at bounding box center [395, 137] width 67 height 9
type input ".30"
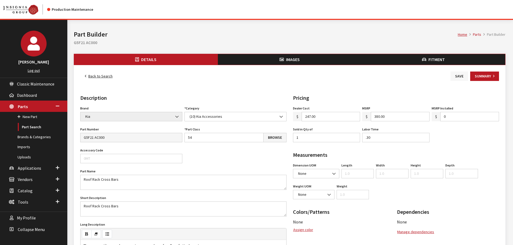
click at [461, 74] on button "Save" at bounding box center [460, 76] width 18 height 9
click at [366, 138] on input "30" at bounding box center [395, 137] width 67 height 9
type input ".30"
click at [457, 76] on button "Save" at bounding box center [460, 76] width 18 height 9
click at [366, 138] on input "20" at bounding box center [395, 137] width 67 height 9
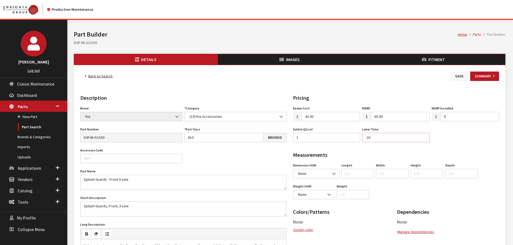
type input ".20"
click at [459, 75] on button "Save" at bounding box center [460, 76] width 18 height 9
click at [366, 137] on input "20" at bounding box center [395, 137] width 67 height 9
type input ".20"
click at [459, 77] on button "Save" at bounding box center [460, 76] width 18 height 9
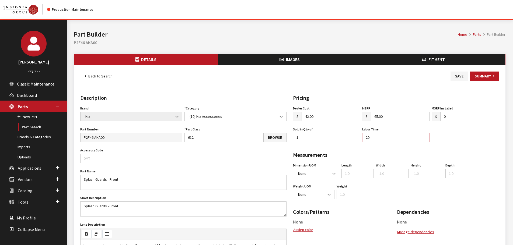
click at [367, 139] on input "20" at bounding box center [395, 137] width 67 height 9
click at [367, 137] on input "20" at bounding box center [395, 137] width 67 height 9
type input ".20"
click at [463, 75] on button "Save" at bounding box center [460, 76] width 18 height 9
click at [366, 139] on input "20" at bounding box center [395, 137] width 67 height 9
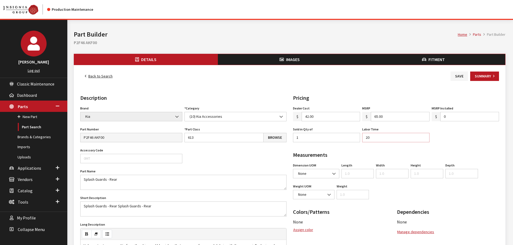
type input "19.99"
click at [346, 140] on div "Dealer Cost $ 42.00 MSRP $ 65.00 MSRP Installed $ 0 Sold in Qty of 1 Labor Time…" at bounding box center [396, 126] width 209 height 42
type input ".2"
drag, startPoint x: 461, startPoint y: 76, endPoint x: 415, endPoint y: 67, distance: 47.4
click at [461, 76] on button "Save" at bounding box center [460, 76] width 18 height 9
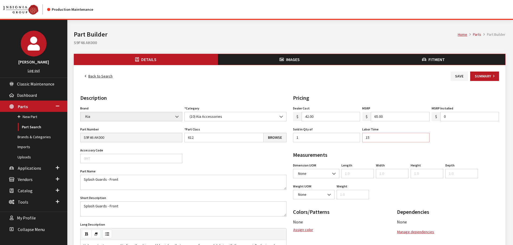
click at [366, 135] on input "15" at bounding box center [395, 137] width 67 height 9
type input ".15"
click at [458, 75] on button "Save" at bounding box center [460, 76] width 18 height 9
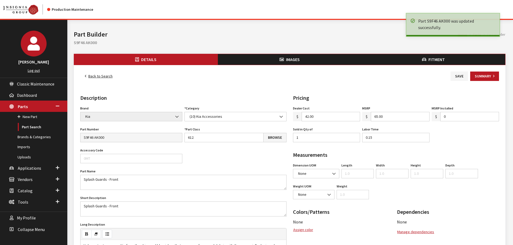
click at [103, 75] on link "Back to Search" at bounding box center [98, 76] width 37 height 9
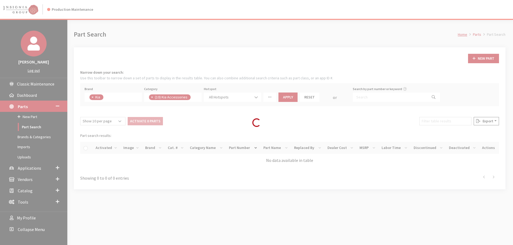
scroll to position [55, 0]
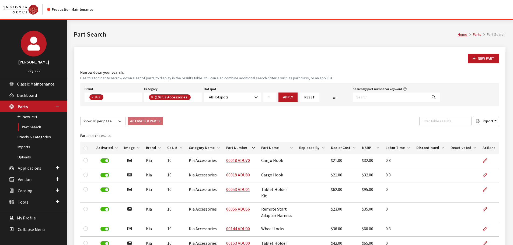
click at [284, 97] on button "Apply" at bounding box center [288, 97] width 19 height 9
drag, startPoint x: 390, startPoint y: 147, endPoint x: 390, endPoint y: 151, distance: 4.9
click at [390, 147] on th "Labor Time" at bounding box center [398, 148] width 31 height 12
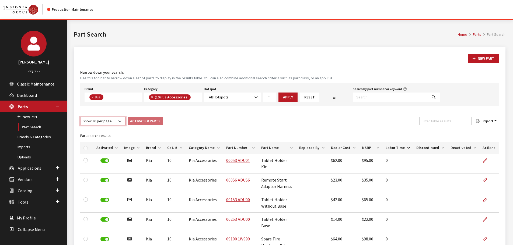
click at [88, 117] on select "Show 10 per page Show 25 per page Show 50 per page Show 100 per page Show 1000 …" at bounding box center [102, 121] width 45 height 8
select select "1000"
click at [80, 117] on select "Show 10 per page Show 25 per page Show 50 per page Show 100 per page Show 1000 …" at bounding box center [102, 121] width 45 height 8
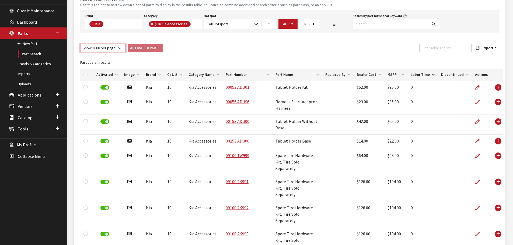
scroll to position [53, 0]
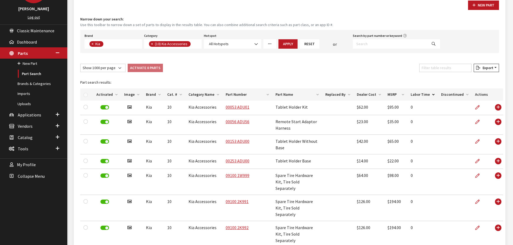
click at [421, 94] on th "Labor Time" at bounding box center [423, 95] width 30 height 12
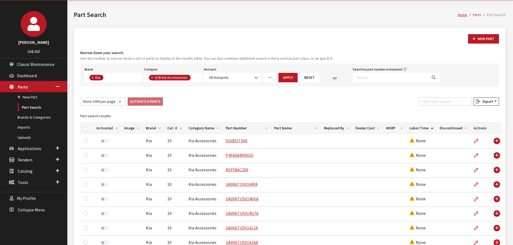
scroll to position [0, 0]
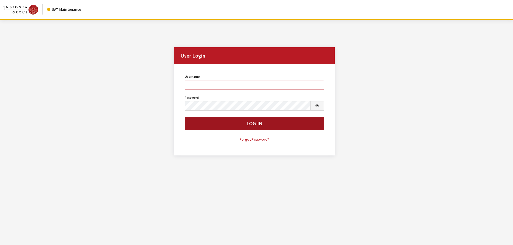
type input "kdart"
click at [204, 122] on button "Log In" at bounding box center [255, 123] width 140 height 13
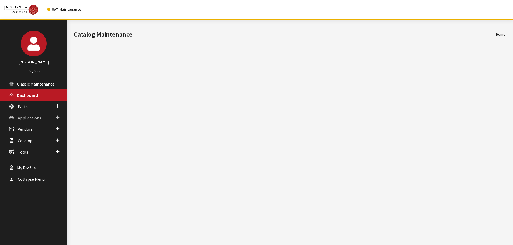
click at [31, 117] on span "Applications" at bounding box center [29, 117] width 23 height 5
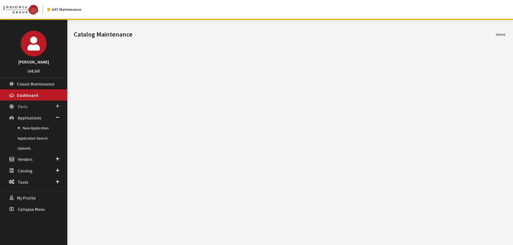
click at [37, 102] on link "Parts" at bounding box center [33, 106] width 67 height 11
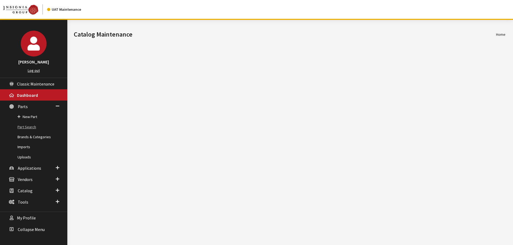
click at [46, 126] on link "Part Search" at bounding box center [33, 127] width 67 height 10
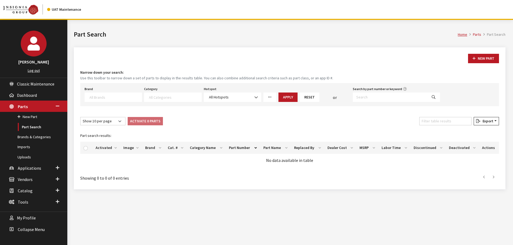
select select
